Goal: Ask a question

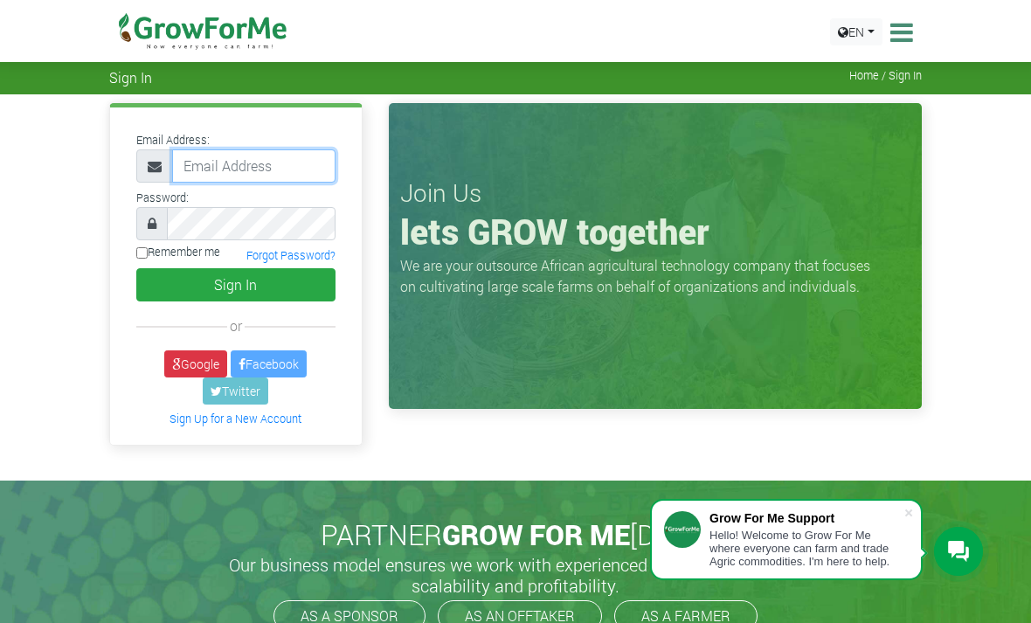
click at [196, 168] on input "email" at bounding box center [253, 165] width 163 height 33
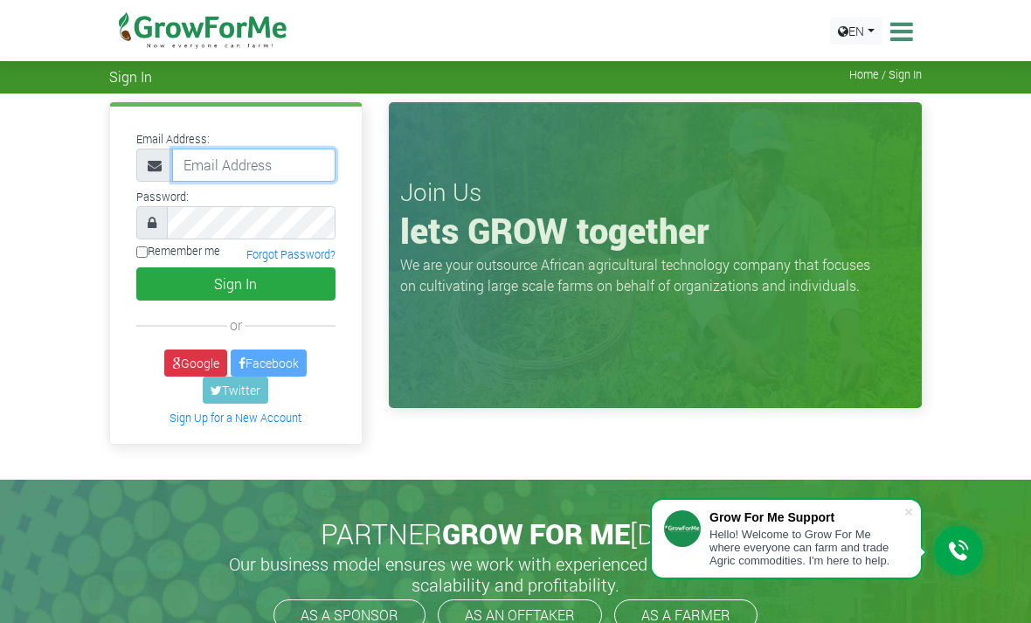
type input "233241790365@growforme.com"
click at [235, 283] on button "Sign In" at bounding box center [235, 283] width 199 height 33
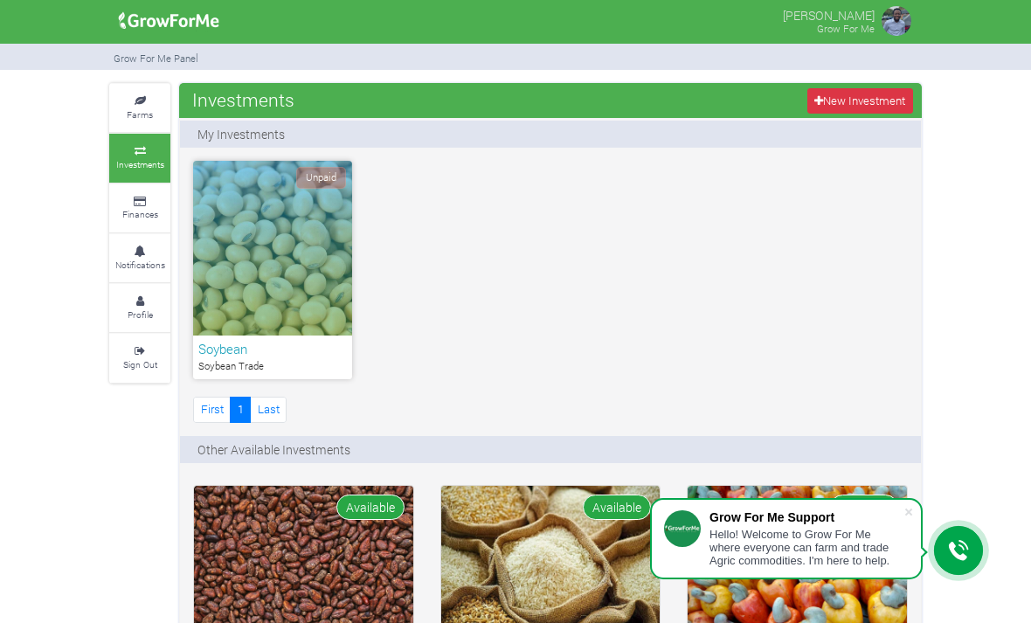
click at [960, 541] on icon at bounding box center [958, 550] width 21 height 21
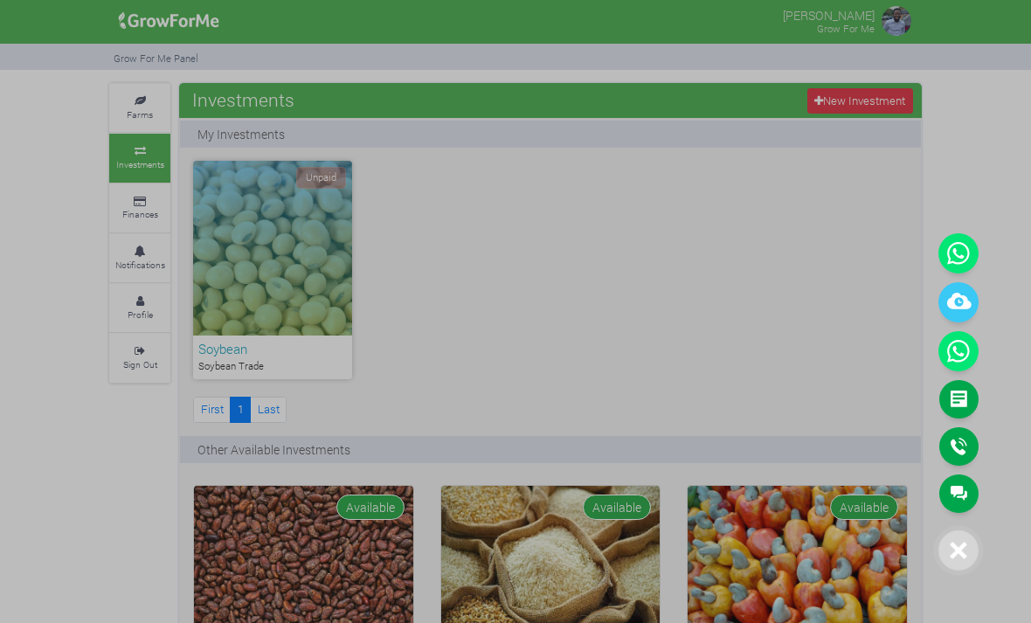
click at [959, 490] on link "Main Channel" at bounding box center [958, 493] width 39 height 38
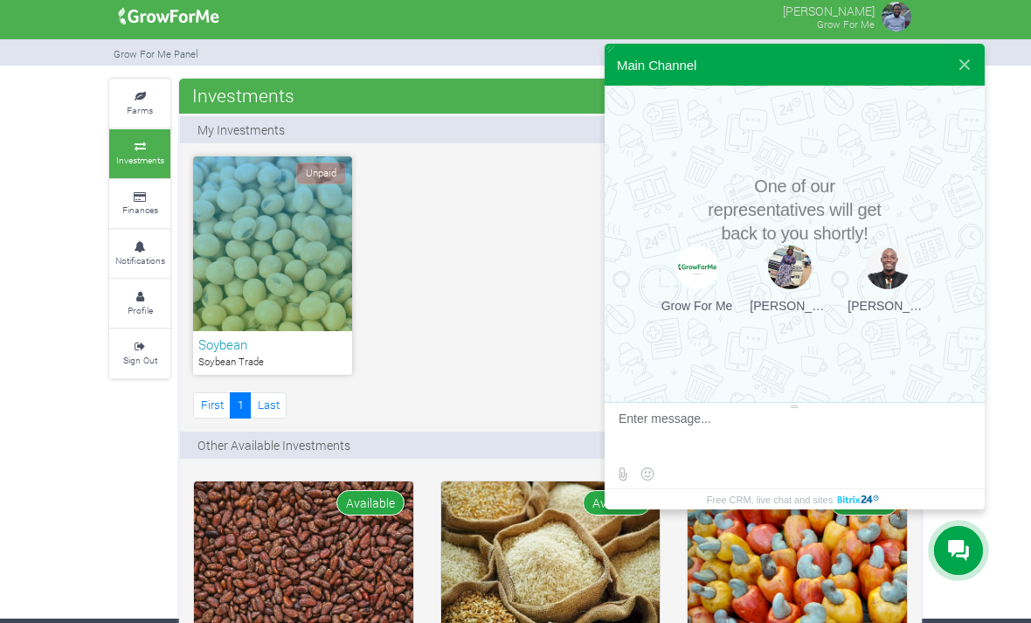
click at [842, 426] on textarea at bounding box center [793, 435] width 348 height 47
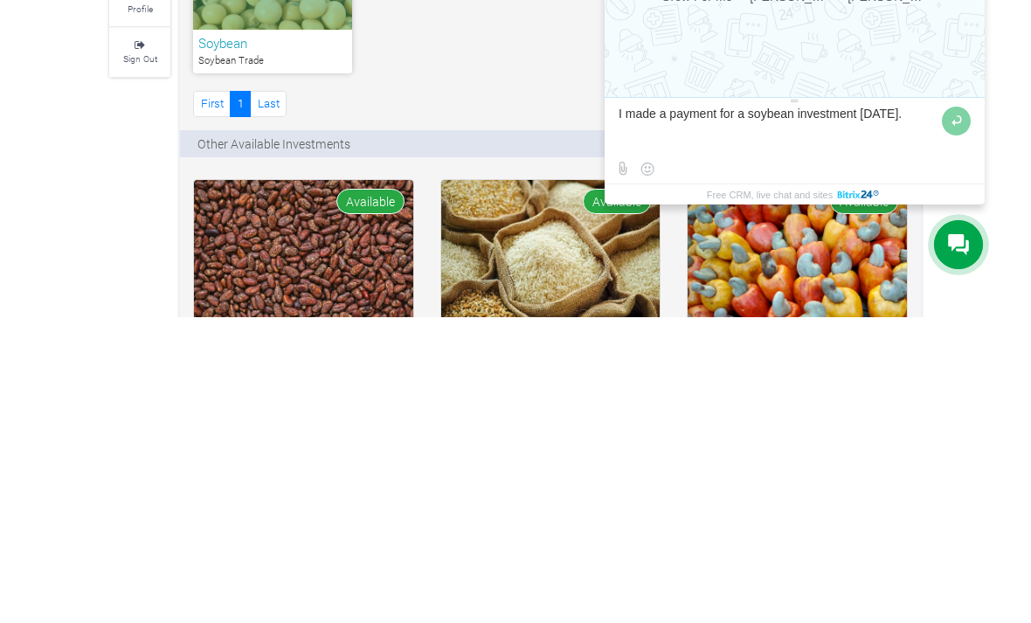
type textarea "I made a payment for a soybean investment yesterday."
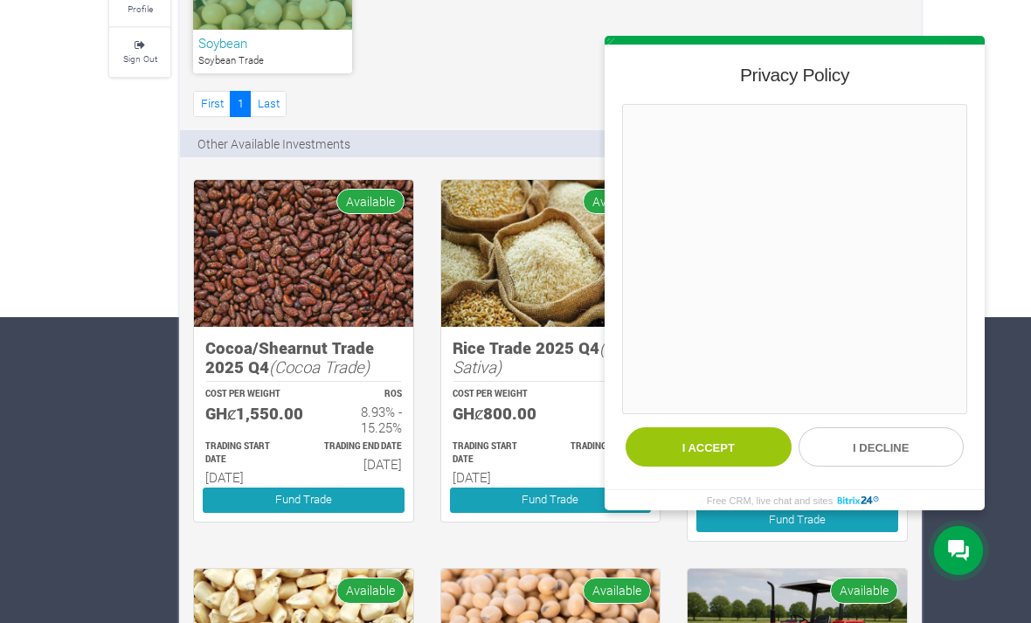
click at [857, 466] on button "I decline" at bounding box center [882, 445] width 166 height 39
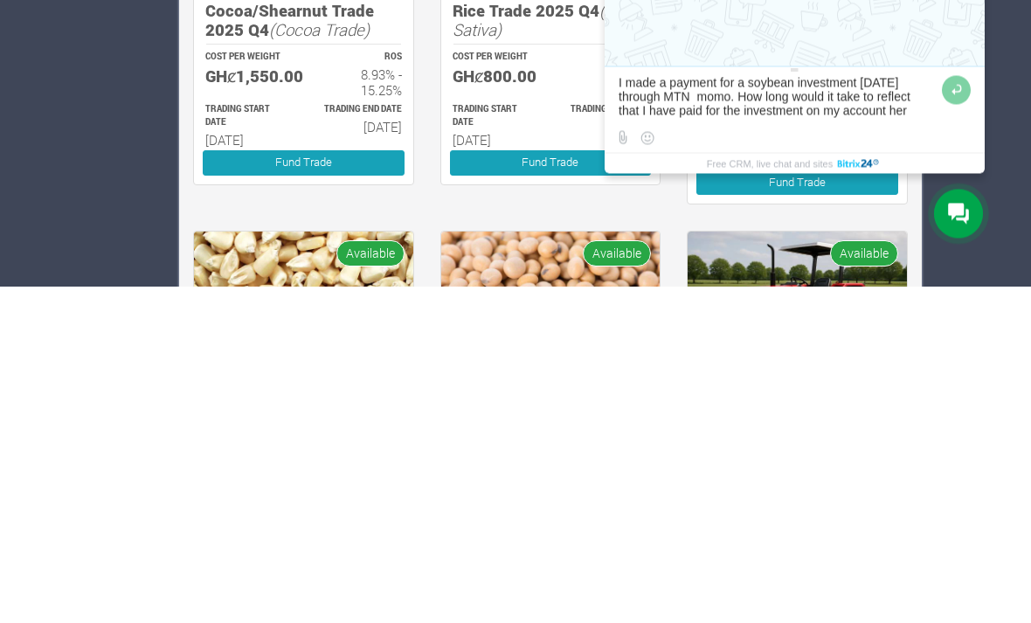
type textarea "I made a payment for a soybean investment yesterday through MTN momo. How long …"
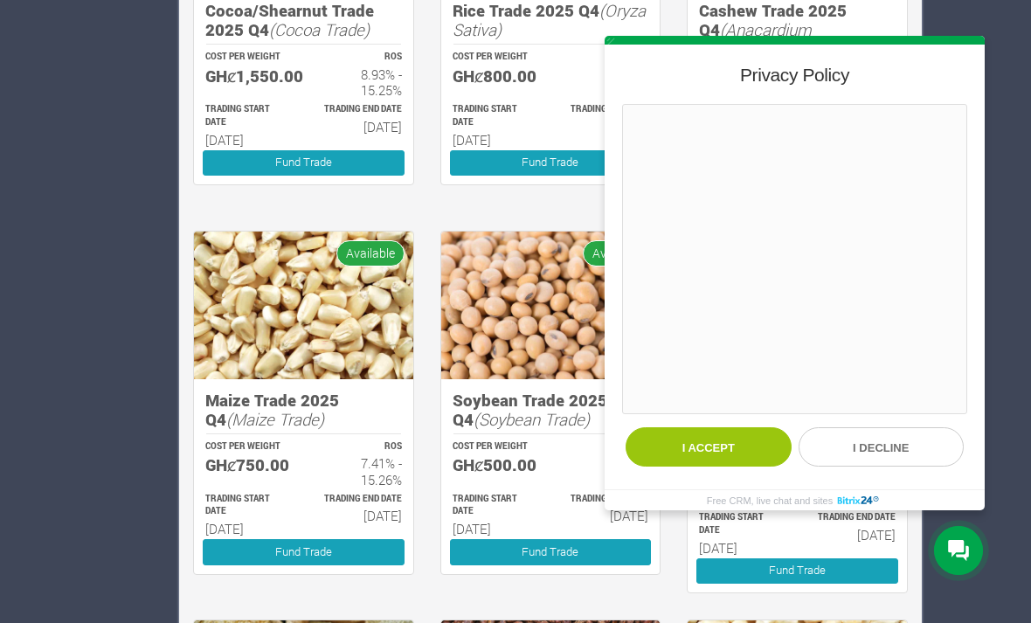
scroll to position [639, 0]
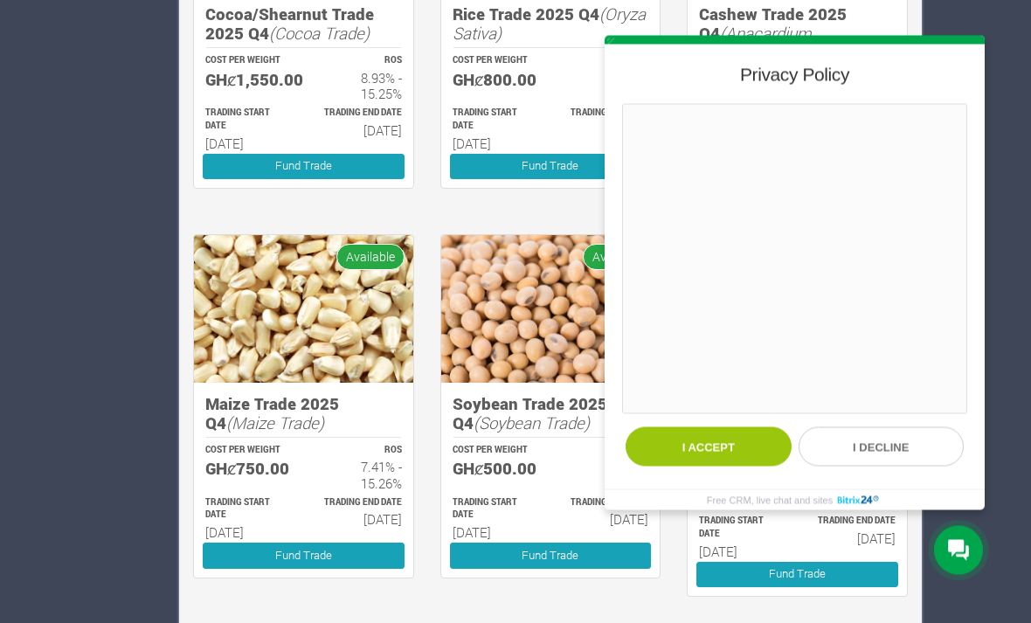
click at [730, 466] on button "I accept" at bounding box center [709, 445] width 166 height 39
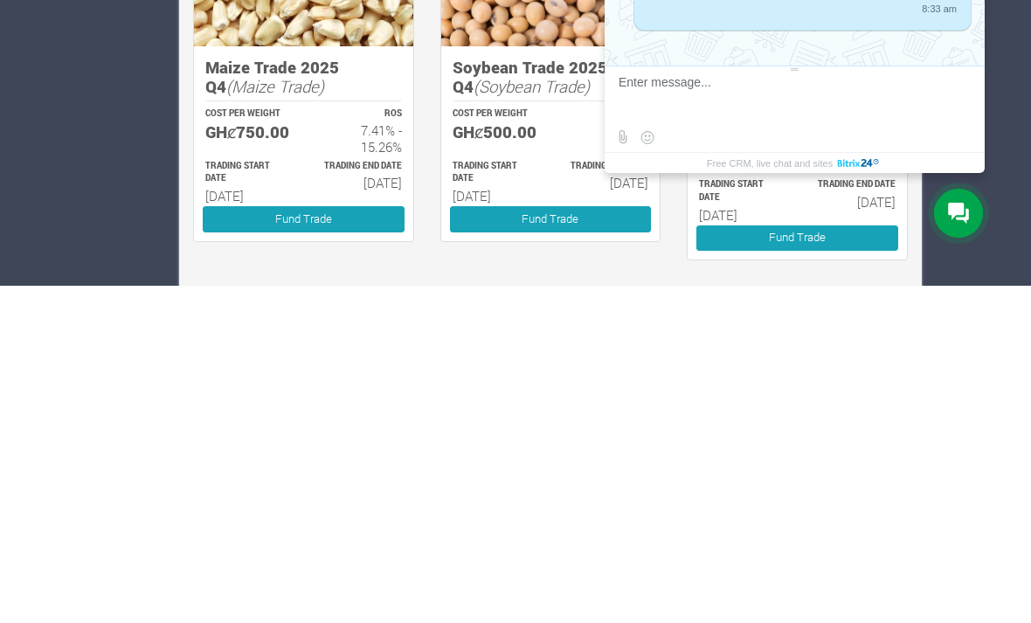
type textarea "K"
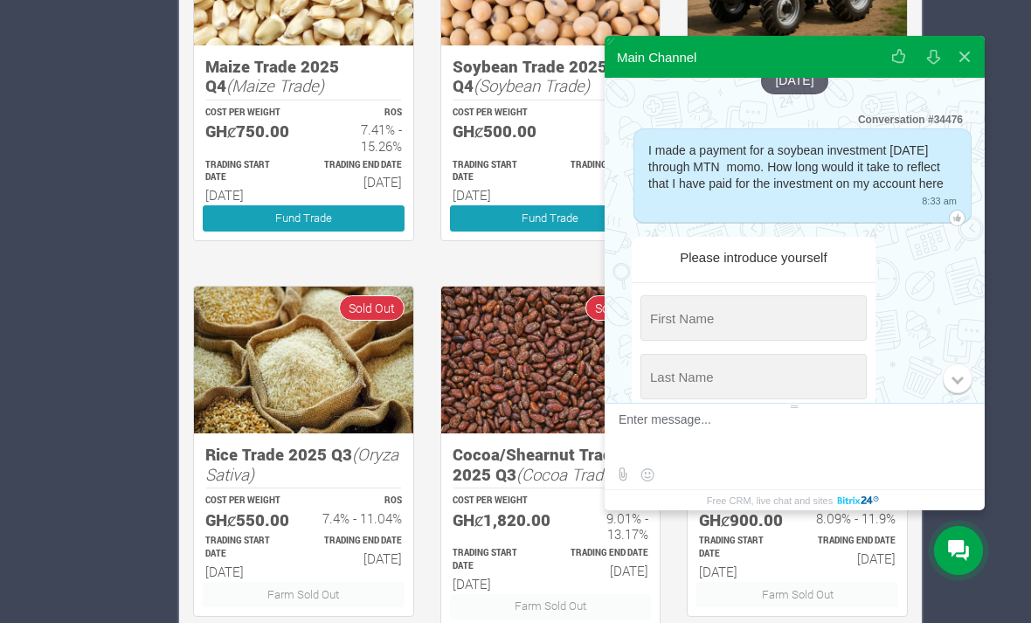
scroll to position [22, 0]
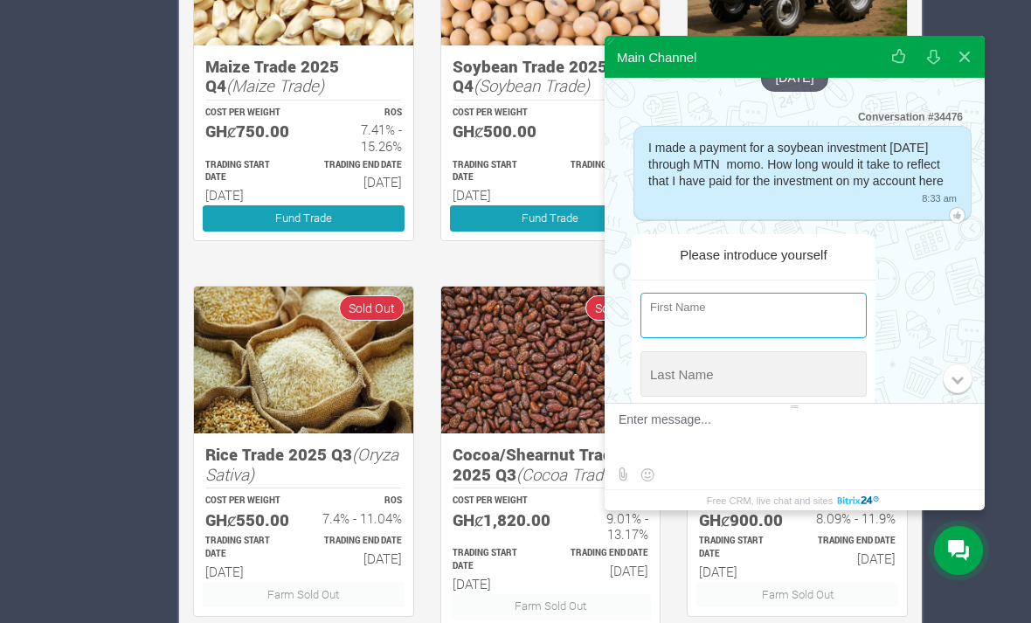
click at [726, 338] on input "string" at bounding box center [753, 315] width 226 height 45
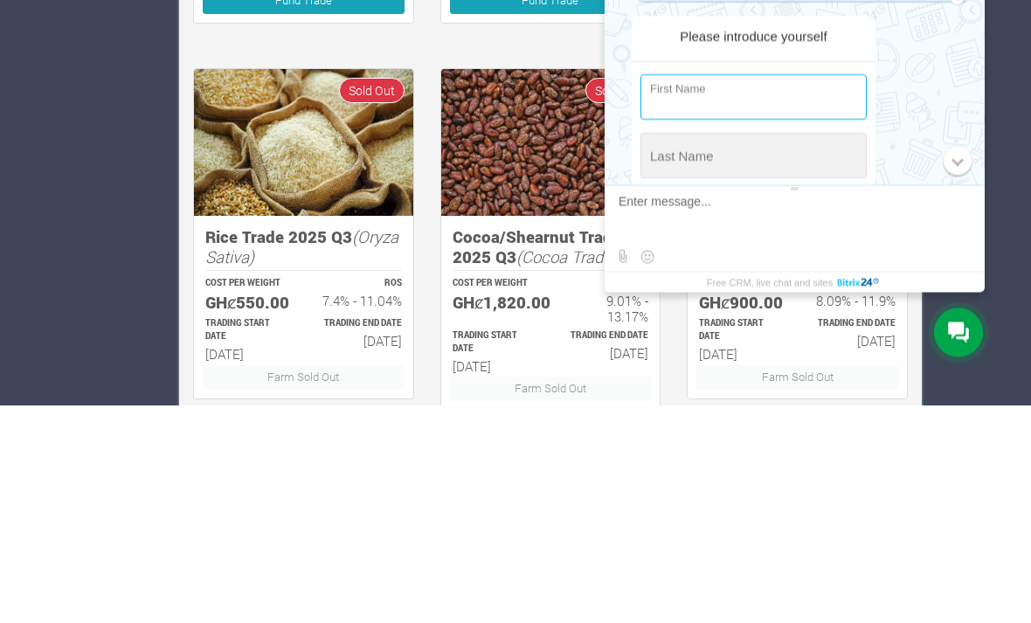
type input "M"
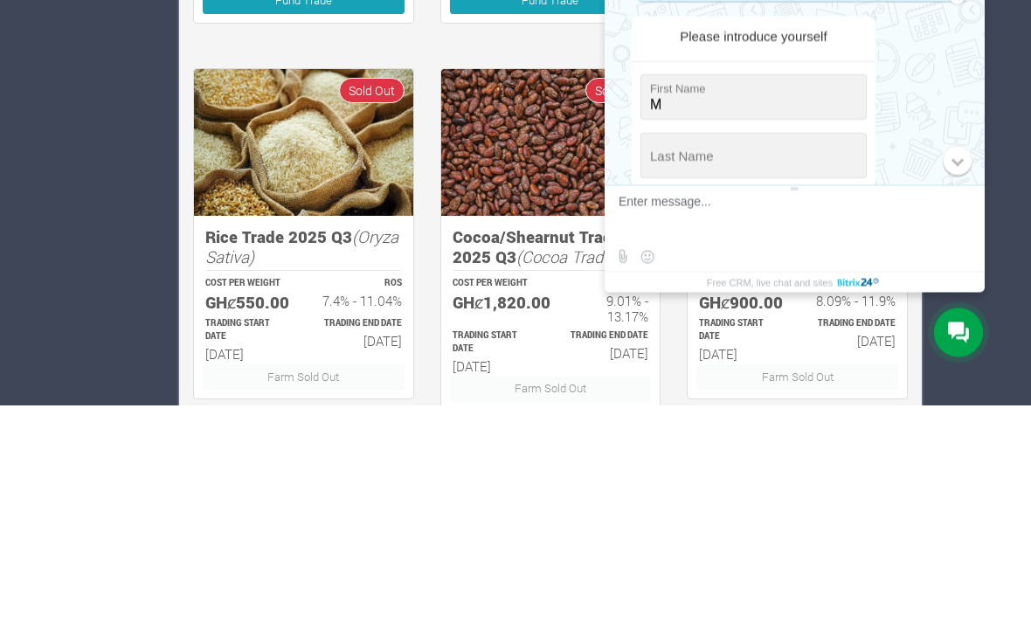
scroll to position [996, 0]
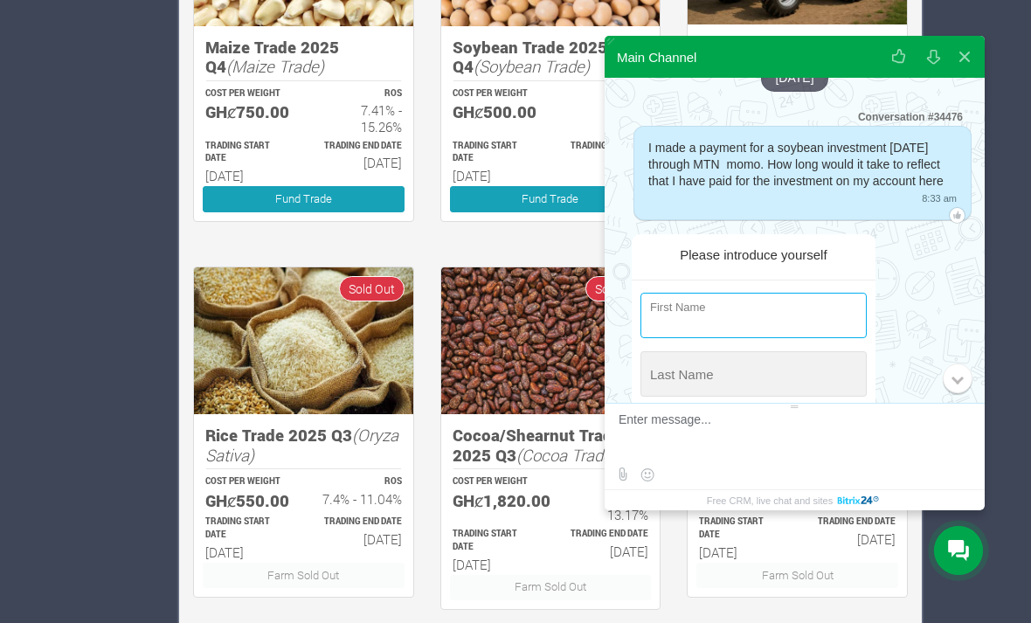
type input "Matt"
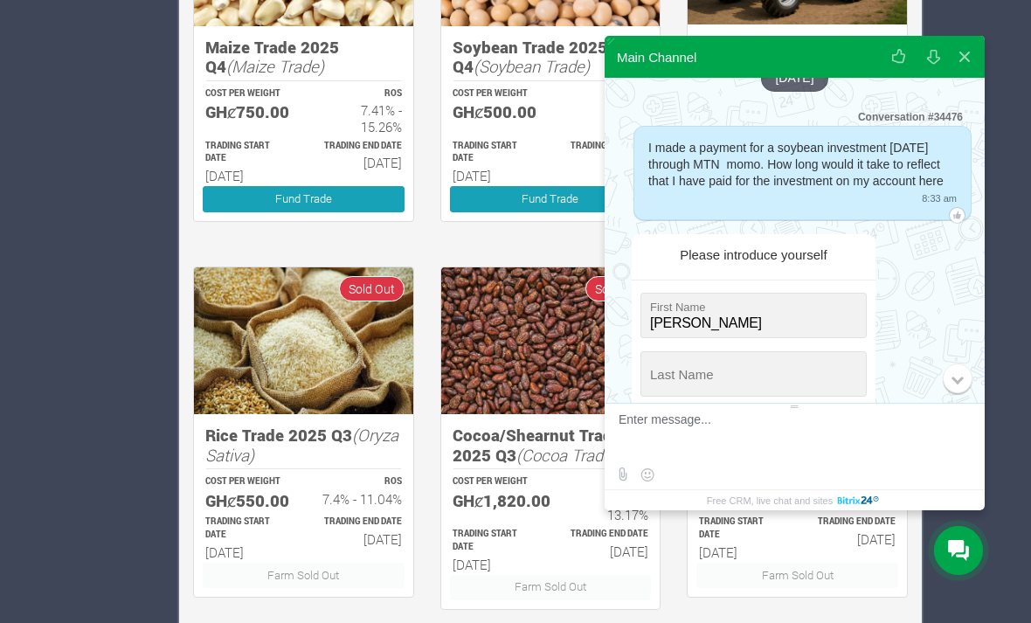
type input "+241-7-90-36-5"
type input "edormatthew@gmail.com"
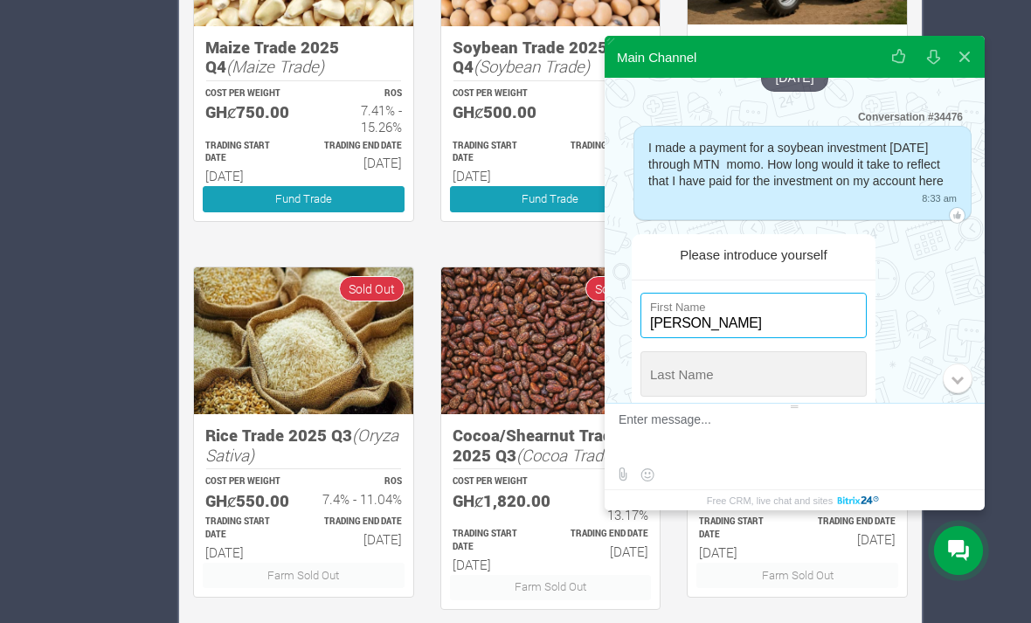
click at [686, 338] on input "string" at bounding box center [753, 315] width 226 height 45
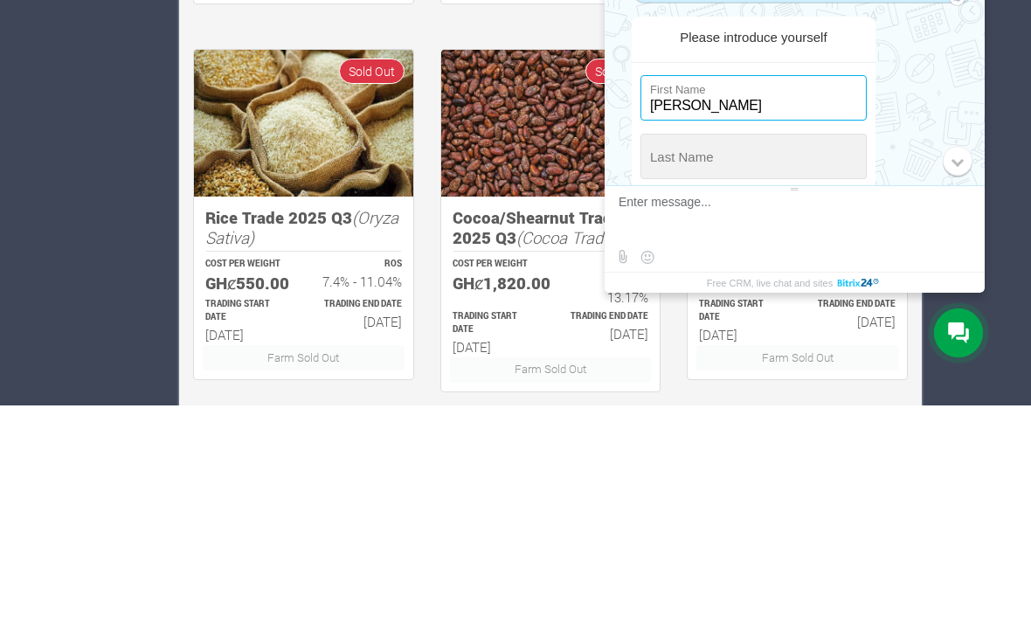
type input "Matthew"
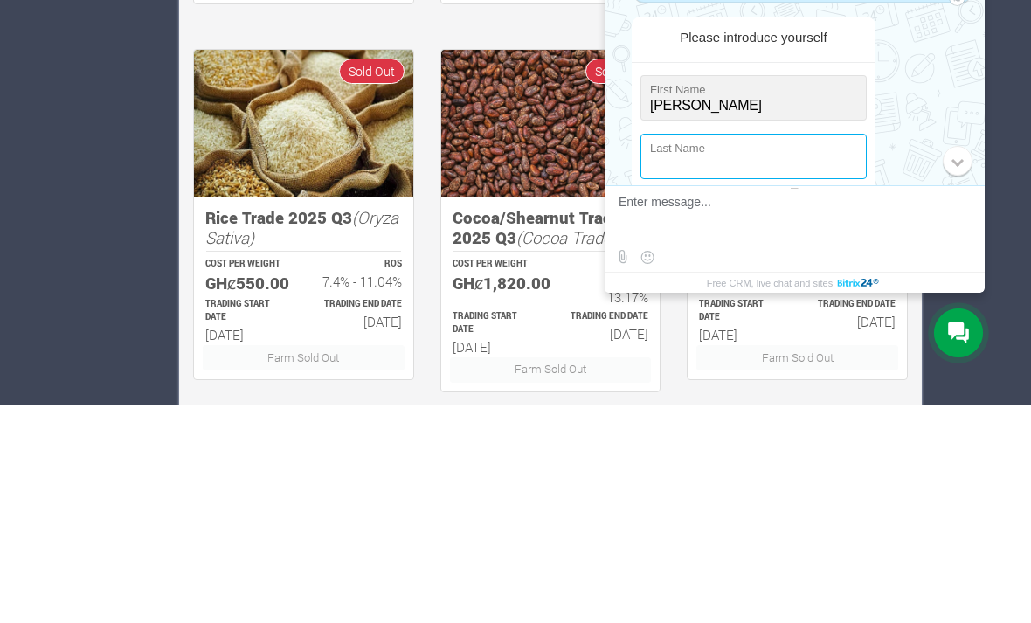
click at [660, 351] on input "string" at bounding box center [753, 373] width 226 height 45
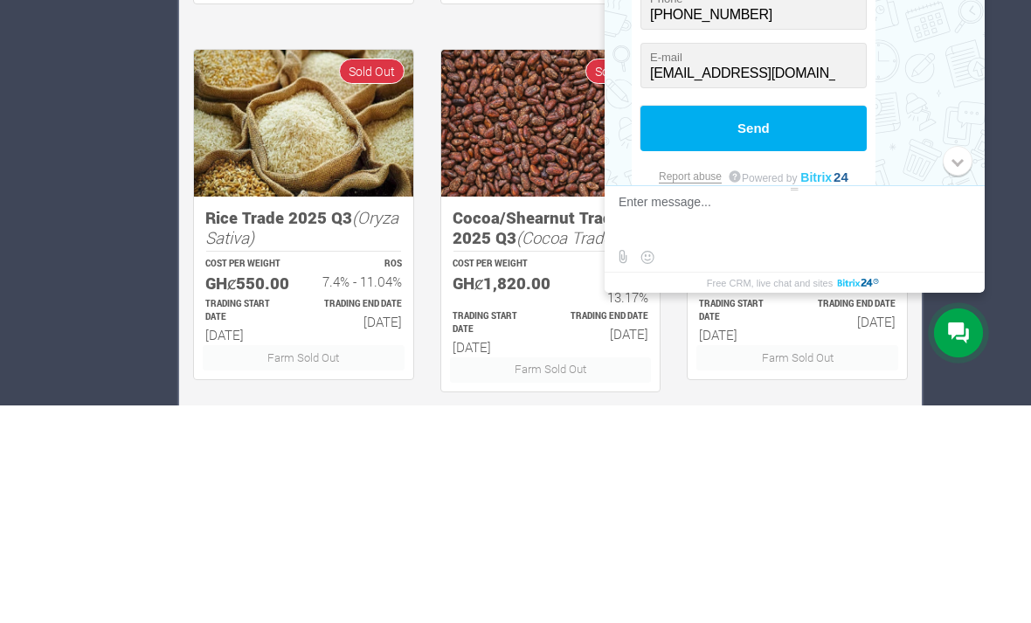
scroll to position [231, 0]
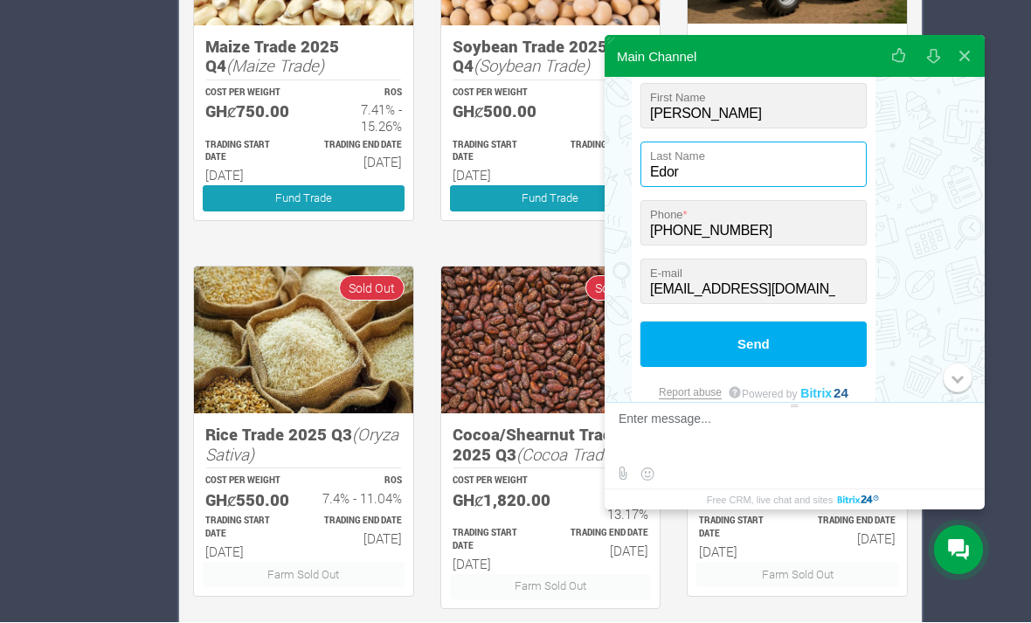
type input "Edor"
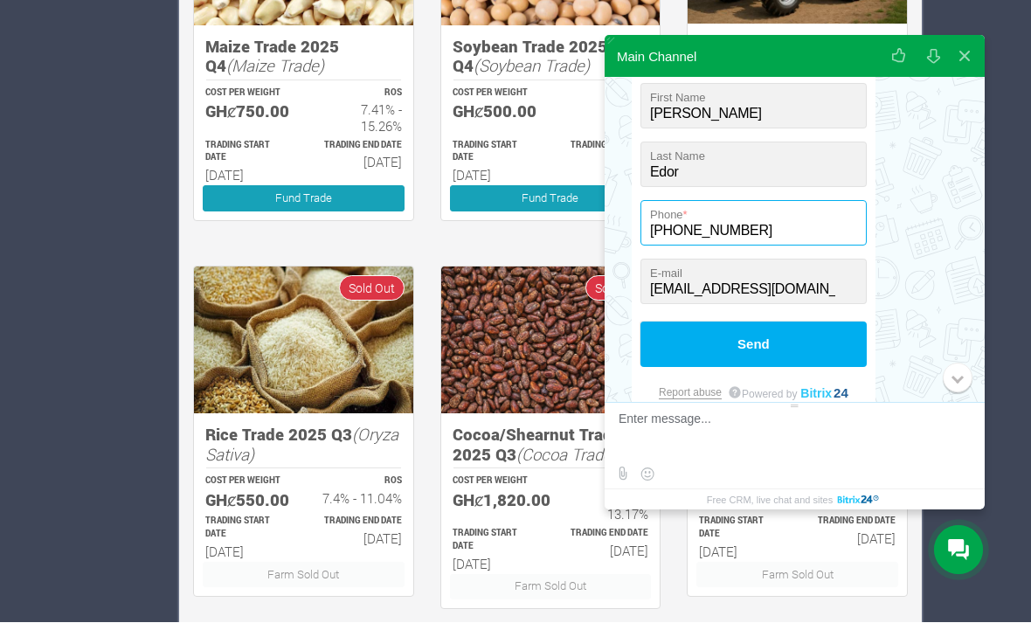
click at [751, 246] on input "+241-7-90-36-5" at bounding box center [753, 223] width 226 height 45
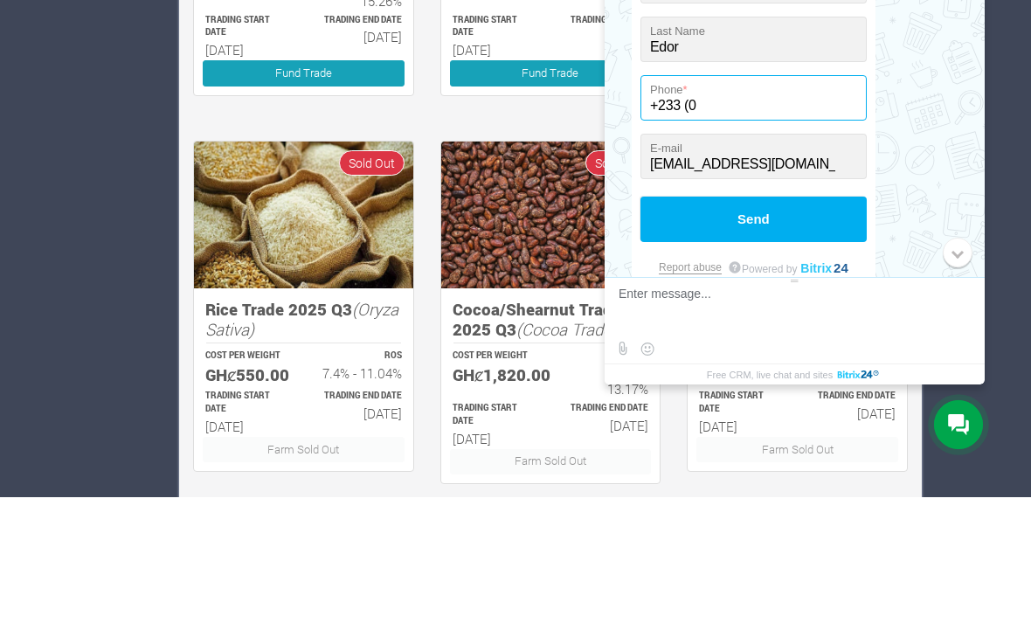
type input "+233"
click at [782, 201] on input "+241-7-90-36-5" at bounding box center [753, 223] width 226 height 45
type input "+223-24-17-9036-5"
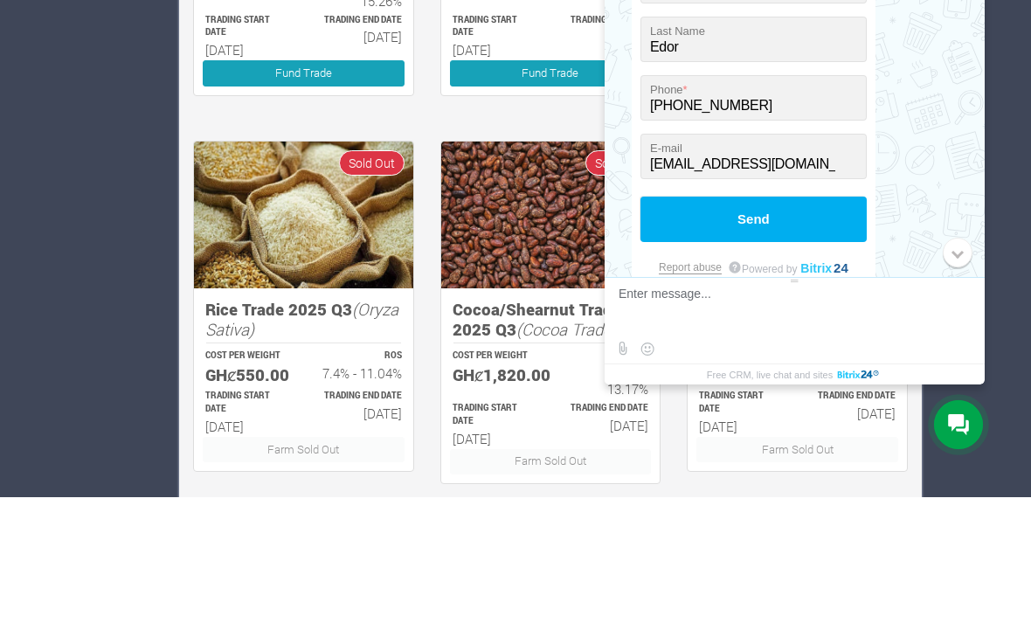
click at [673, 322] on button "Send" at bounding box center [753, 344] width 226 height 45
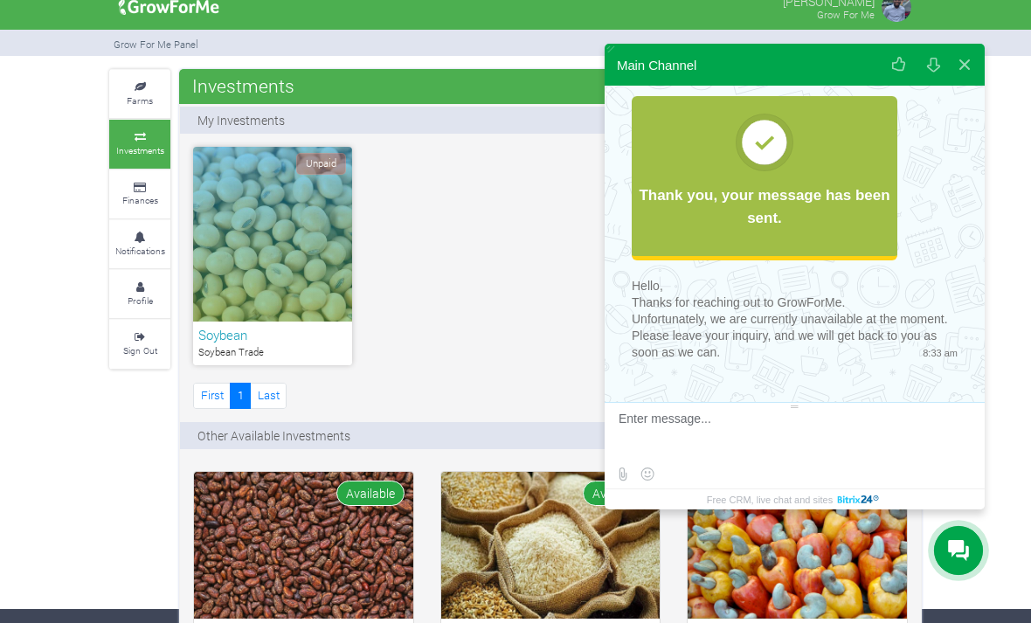
scroll to position [0, 0]
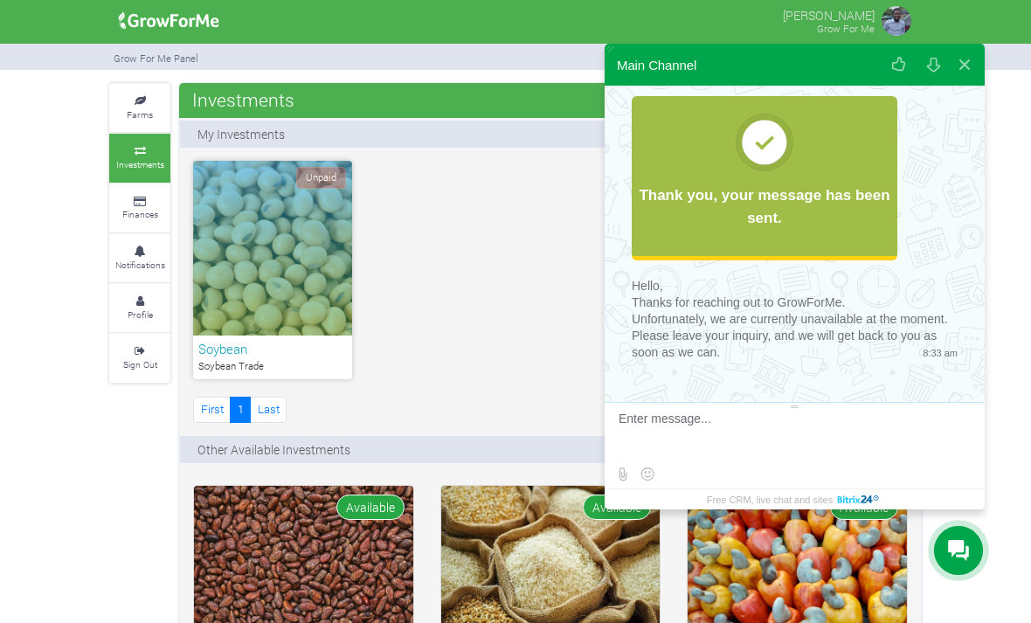
click at [959, 45] on div at bounding box center [795, 48] width 380 height 9
click at [979, 63] on button at bounding box center [964, 65] width 31 height 42
